Goal: Task Accomplishment & Management: Complete application form

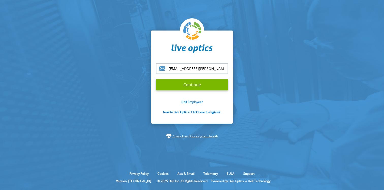
type input "[EMAIL_ADDRESS][PERSON_NAME][DOMAIN_NAME]"
click at [156, 79] on input "Continue" at bounding box center [192, 84] width 72 height 11
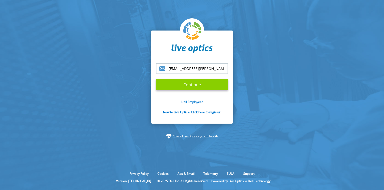
click at [200, 87] on input "Continue" at bounding box center [192, 84] width 72 height 11
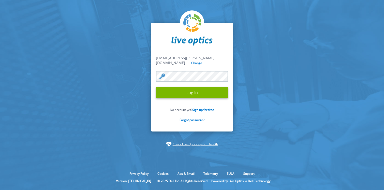
click at [156, 87] on input "Log In" at bounding box center [192, 92] width 72 height 11
click at [193, 90] on input "Log In" at bounding box center [192, 92] width 72 height 11
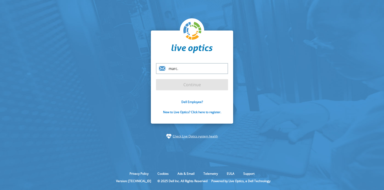
type input "[EMAIL_ADDRESS][PERSON_NAME][DOMAIN_NAME]"
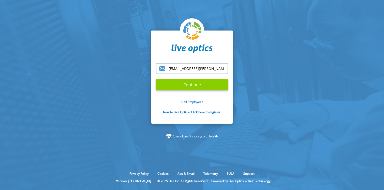
click at [193, 83] on input "Continue" at bounding box center [192, 84] width 72 height 11
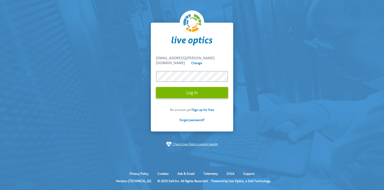
click at [156, 87] on input "Log In" at bounding box center [192, 92] width 72 height 11
click at [197, 93] on input "Log In" at bounding box center [192, 92] width 72 height 11
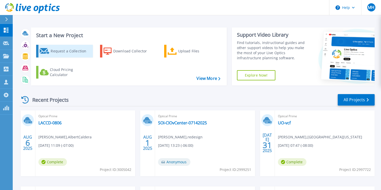
click at [57, 49] on div "Request a Collection" at bounding box center [71, 51] width 41 height 10
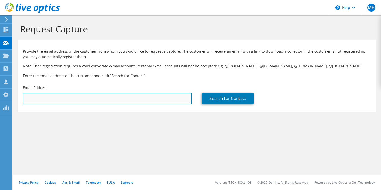
click at [83, 97] on input "text" at bounding box center [107, 98] width 169 height 11
paste input "[EMAIL_ADDRESS][DOMAIN_NAME]"
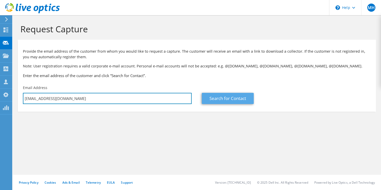
type input "[EMAIL_ADDRESS][DOMAIN_NAME]"
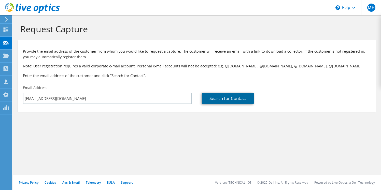
click at [207, 98] on link "Search for Contact" at bounding box center [228, 98] width 52 height 11
type input "State of [US_STATE] Executive Branch"
type input "[PERSON_NAME]"
type input "[GEOGRAPHIC_DATA]"
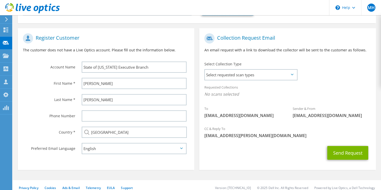
scroll to position [94, 0]
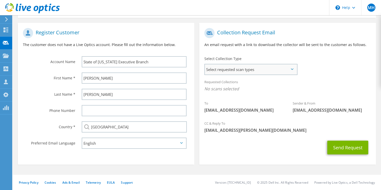
click at [233, 68] on span "Select requested scan types" at bounding box center [251, 69] width 92 height 10
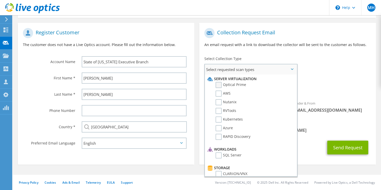
click at [219, 85] on label "Optical Prime" at bounding box center [230, 85] width 31 height 6
click at [0, 0] on input "Optical Prime" at bounding box center [0, 0] width 0 height 0
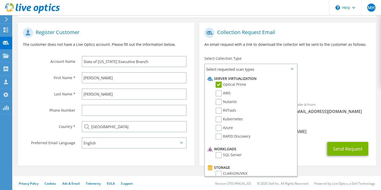
click at [335, 74] on div "To [EMAIL_ADDRESS][DOMAIN_NAME] Sender & From [EMAIL_ADDRESS][DOMAIN_NAME]" at bounding box center [287, 72] width 176 height 94
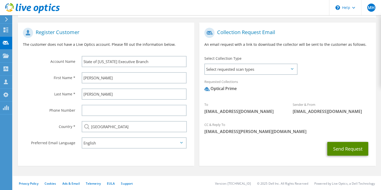
click at [335, 147] on button "Send Request" at bounding box center [347, 149] width 41 height 14
